Goal: Task Accomplishment & Management: Manage account settings

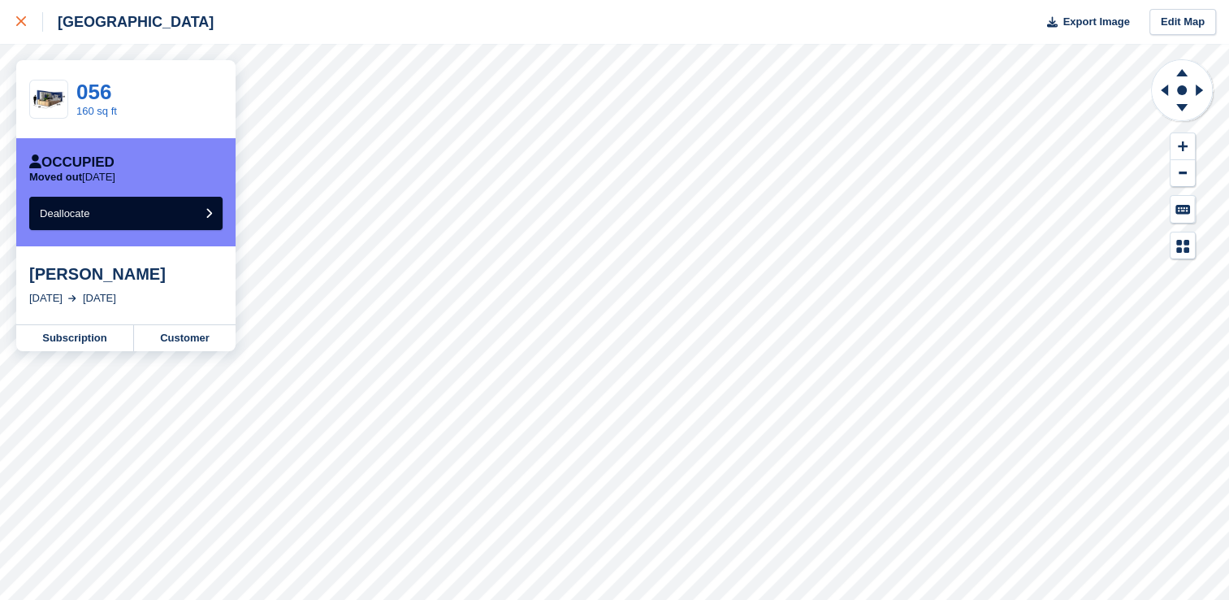
click at [17, 26] on icon at bounding box center [21, 21] width 10 height 10
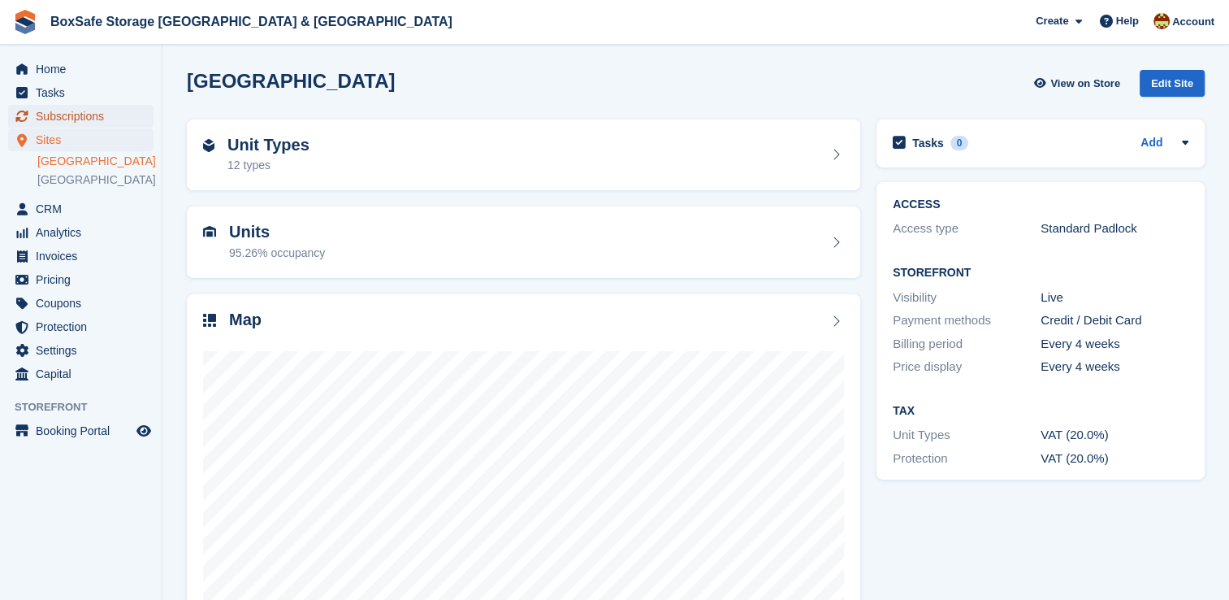
click at [82, 119] on span "Subscriptions" at bounding box center [85, 116] width 98 height 23
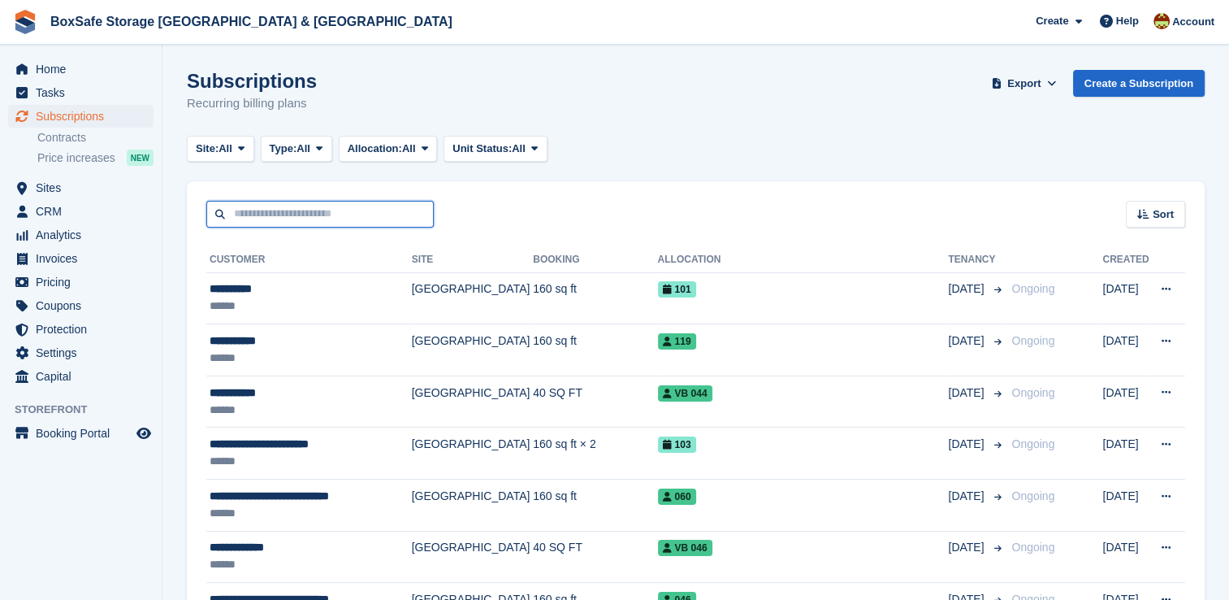
click at [280, 208] on input "text" at bounding box center [320, 214] width 228 height 27
type input "****"
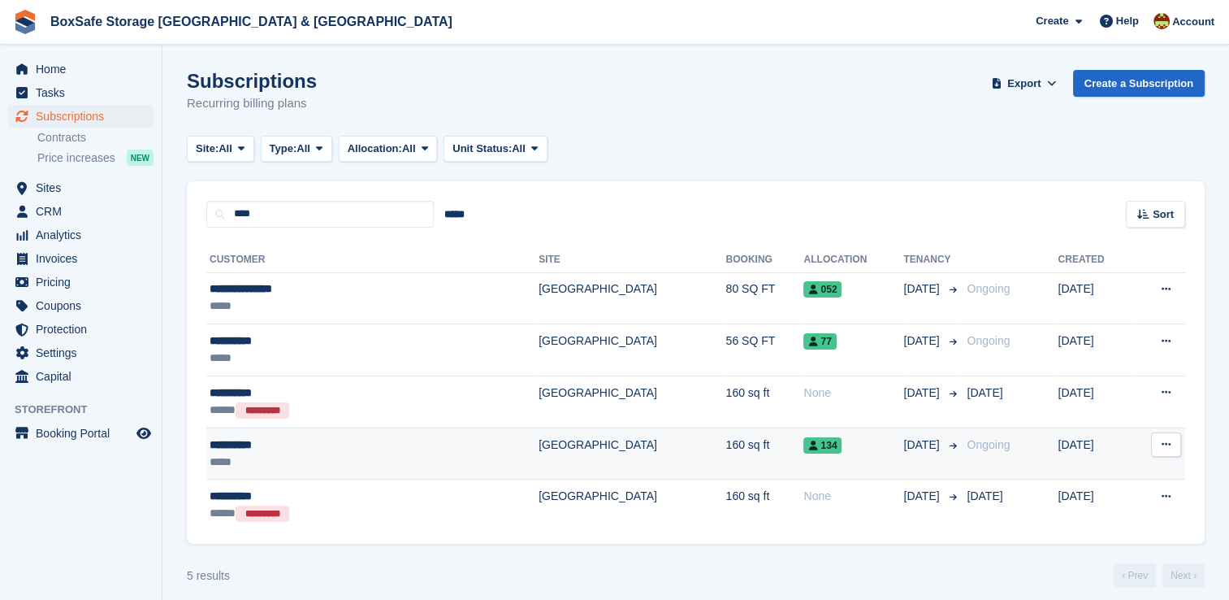
click at [904, 466] on td "21 Jan" at bounding box center [932, 453] width 57 height 52
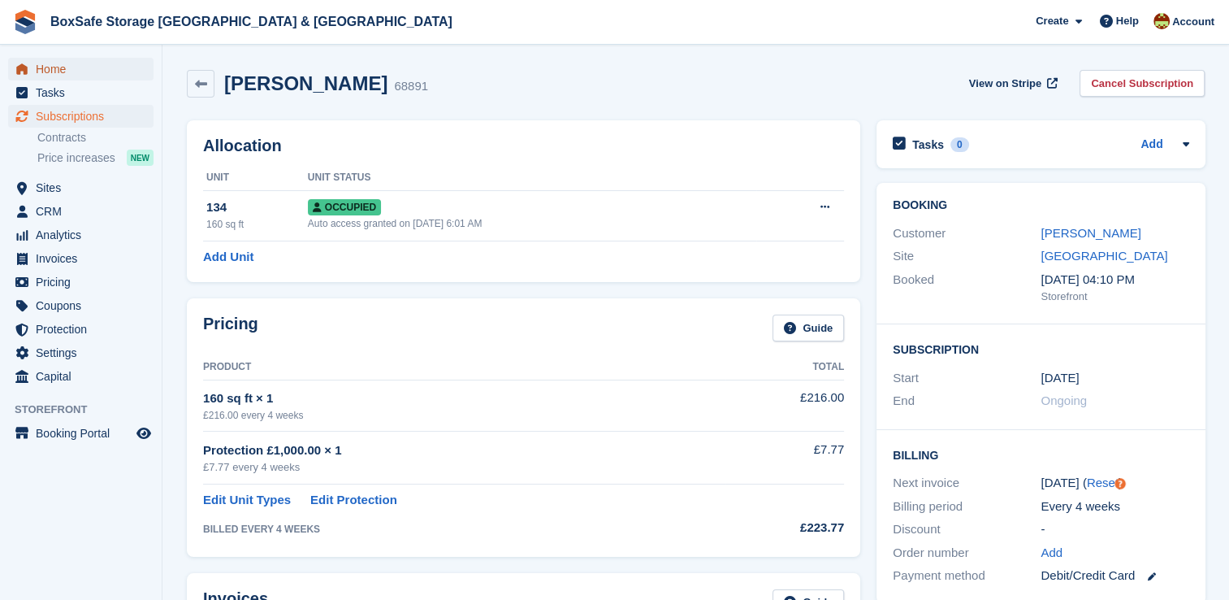
click at [96, 68] on span "Home" at bounding box center [85, 69] width 98 height 23
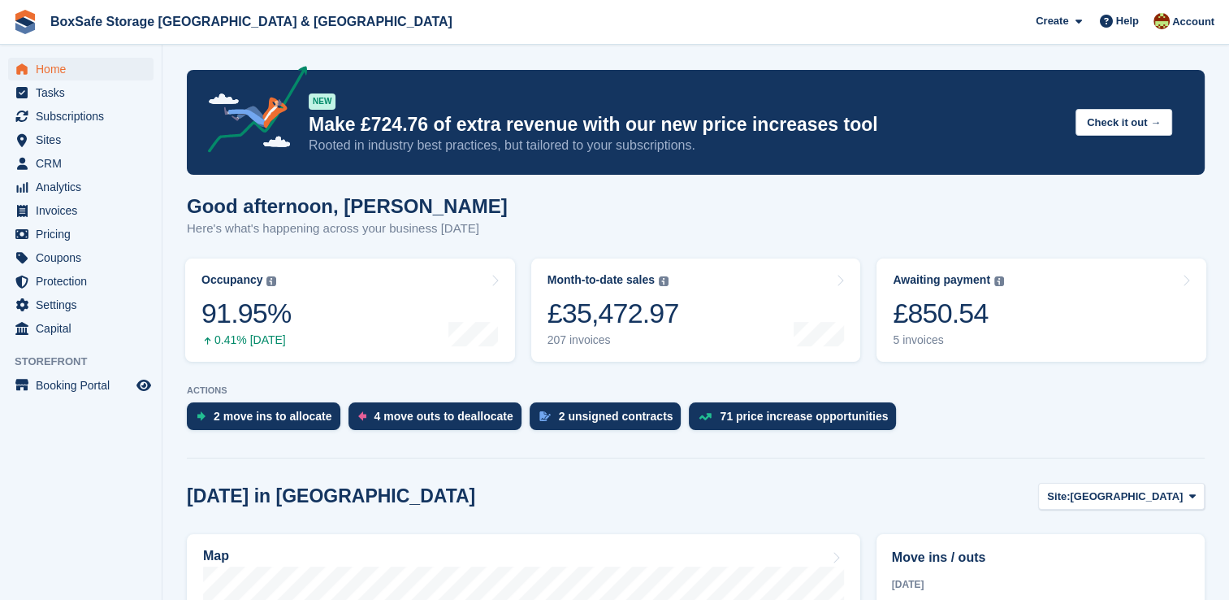
click at [921, 399] on div "ACTIONS 2 move ins to [GEOGRAPHIC_DATA] 4 move outs to deallocate 2 unsigned co…" at bounding box center [696, 411] width 1018 height 53
click at [935, 349] on link "Awaiting payment The total outstanding balance on all open invoices. £850.54 5 …" at bounding box center [1042, 309] width 330 height 103
